Goal: Information Seeking & Learning: Learn about a topic

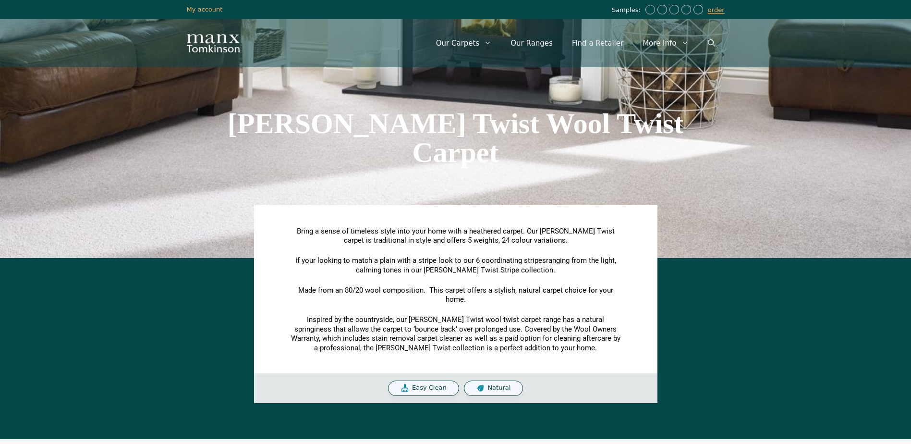
click at [488, 388] on span "Natural" at bounding box center [499, 388] width 23 height 8
click at [536, 44] on link "Our Ranges" at bounding box center [531, 43] width 61 height 29
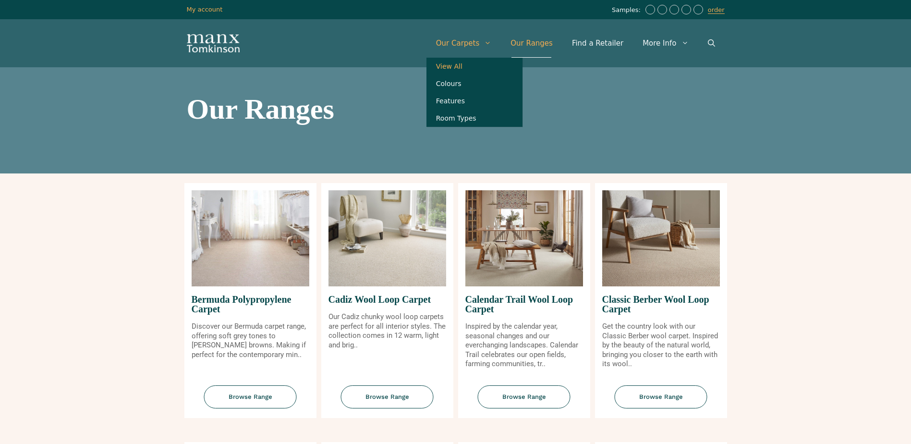
click at [466, 65] on link "View All" at bounding box center [475, 66] width 96 height 17
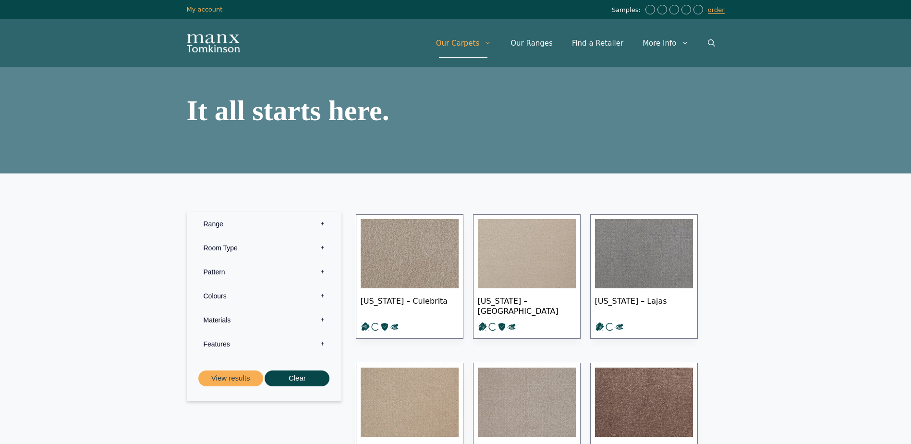
click at [321, 226] on label "Range 0" at bounding box center [264, 224] width 140 height 24
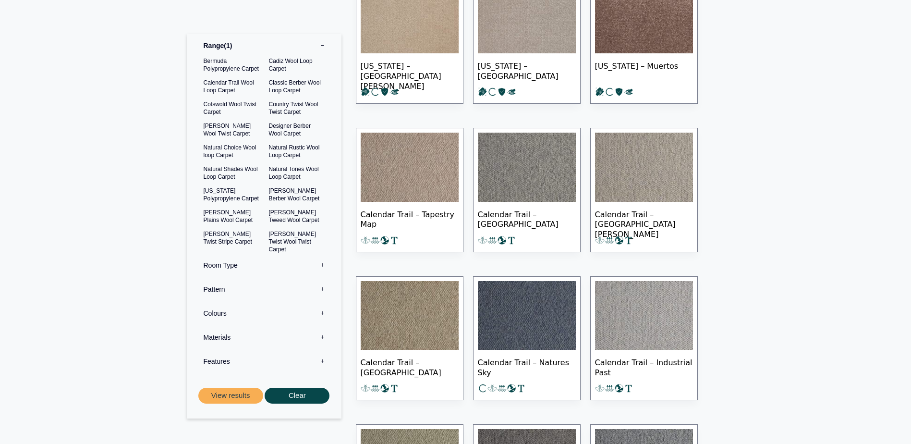
scroll to position [384, 0]
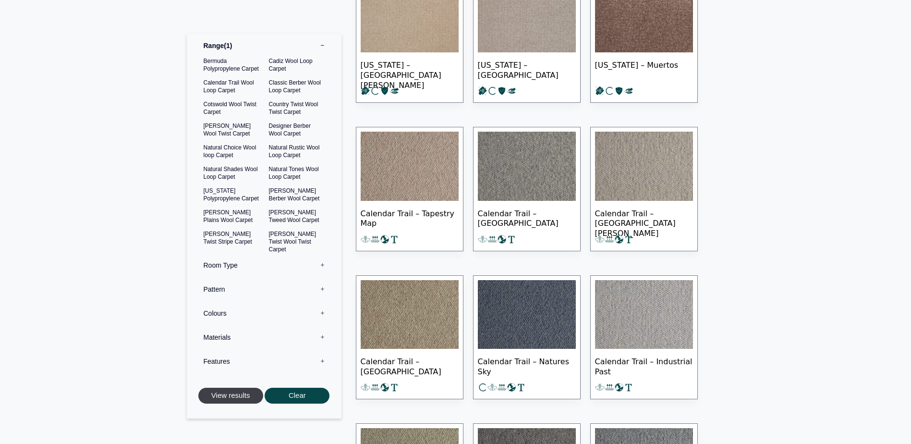
click at [238, 397] on button "View results" at bounding box center [230, 396] width 65 height 16
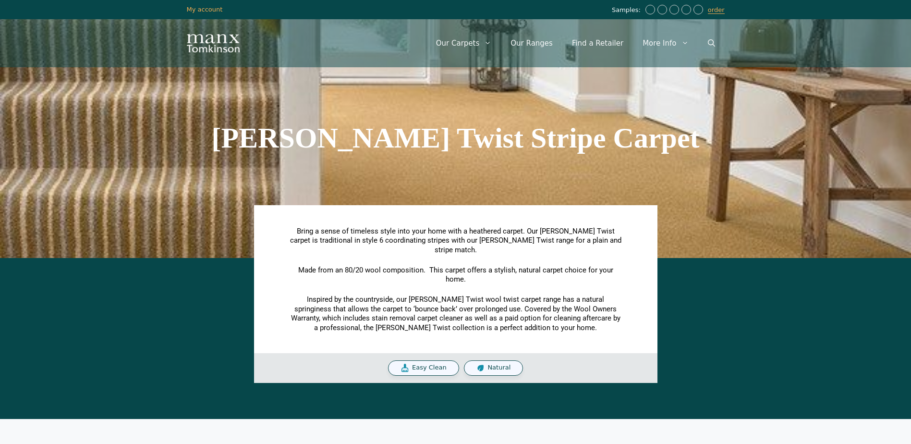
click at [480, 363] on img at bounding box center [481, 368] width 9 height 10
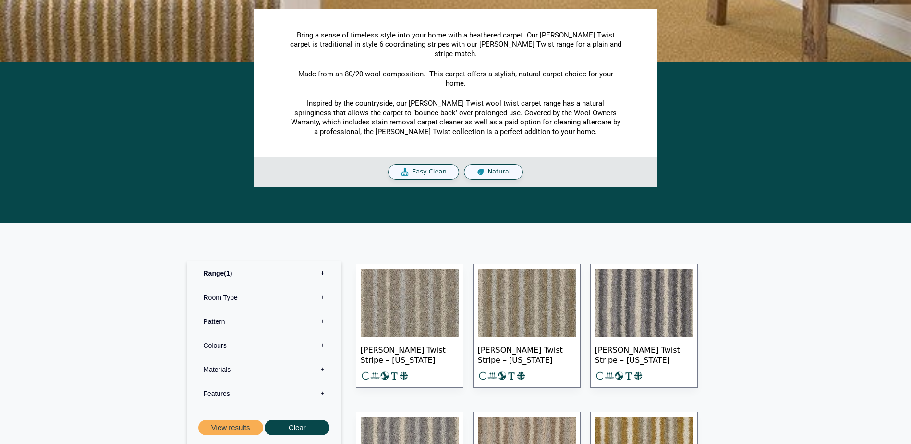
scroll to position [192, 0]
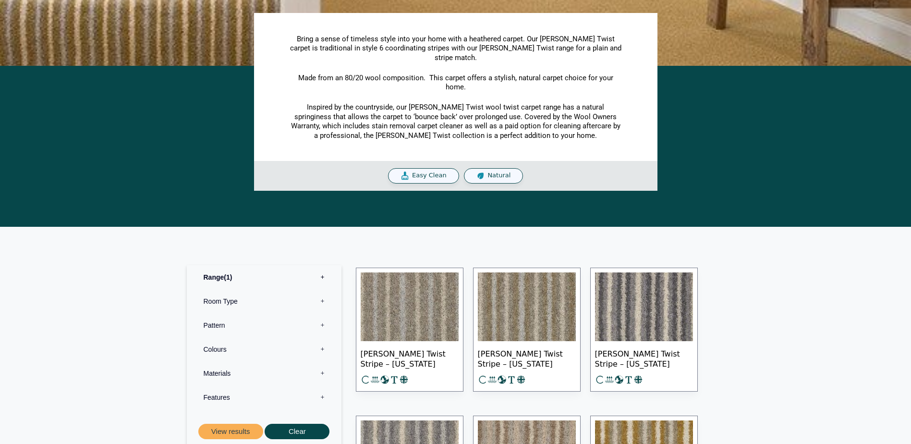
click at [235, 290] on label "Room Type 0" at bounding box center [264, 301] width 140 height 24
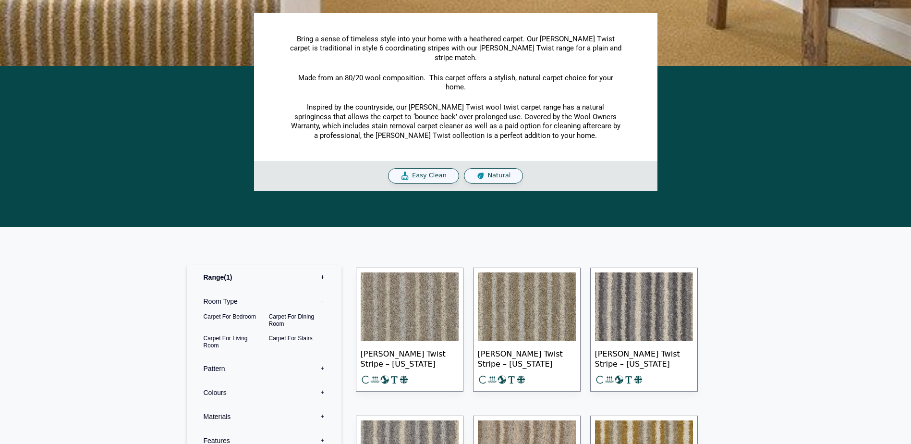
click at [235, 290] on label "Room Type 0" at bounding box center [264, 301] width 140 height 24
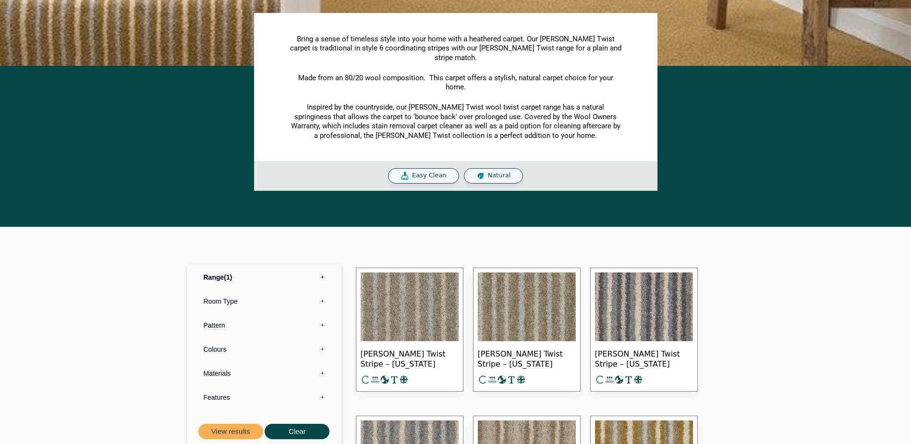
click at [235, 269] on label "Range 1" at bounding box center [264, 277] width 140 height 24
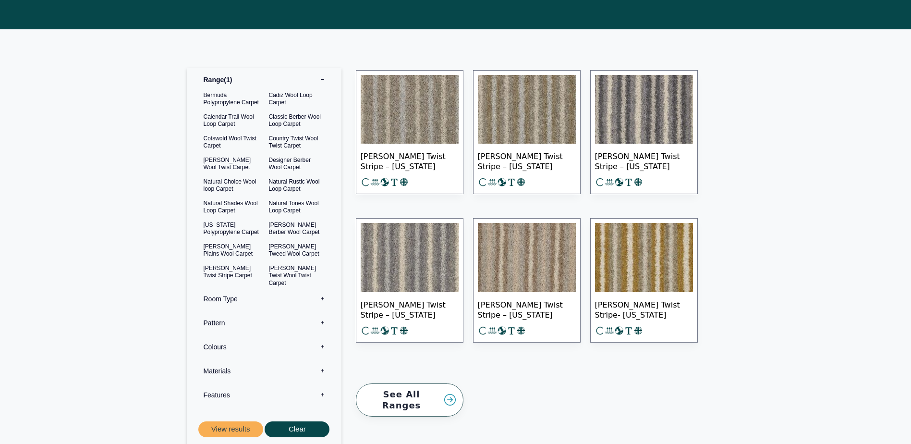
scroll to position [480, 0]
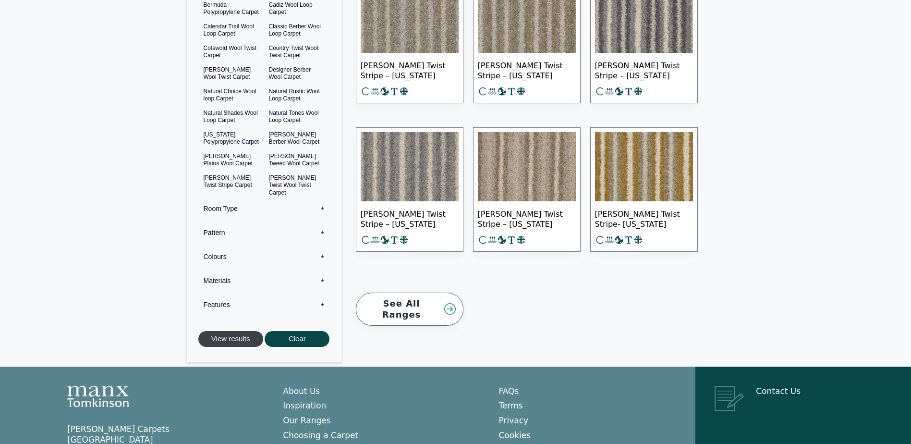
click at [250, 332] on button "View results" at bounding box center [230, 339] width 65 height 16
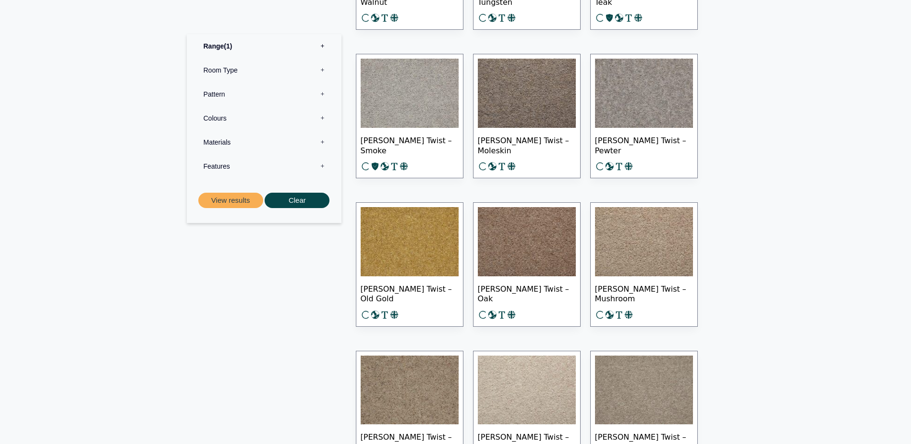
scroll to position [432, 0]
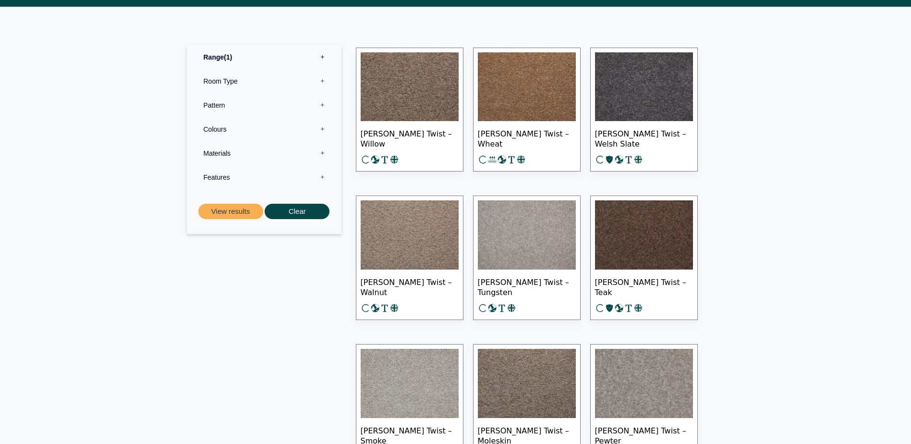
click at [415, 104] on img at bounding box center [410, 86] width 98 height 69
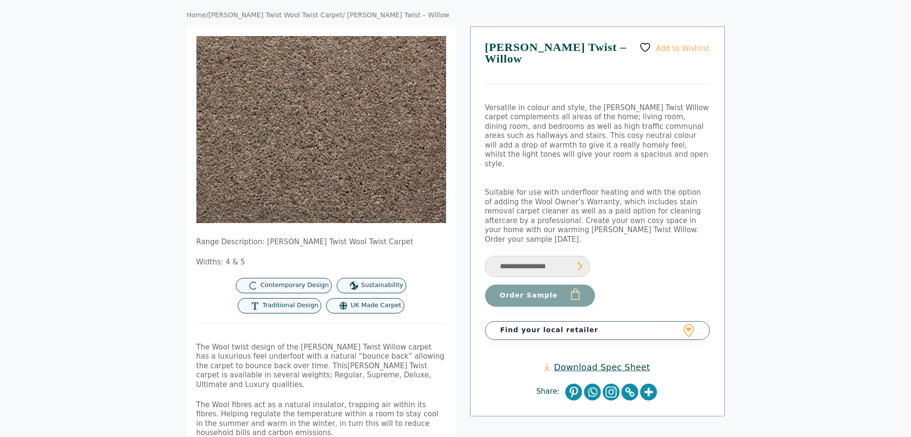
scroll to position [96, 0]
